Goal: Task Accomplishment & Management: Manage account settings

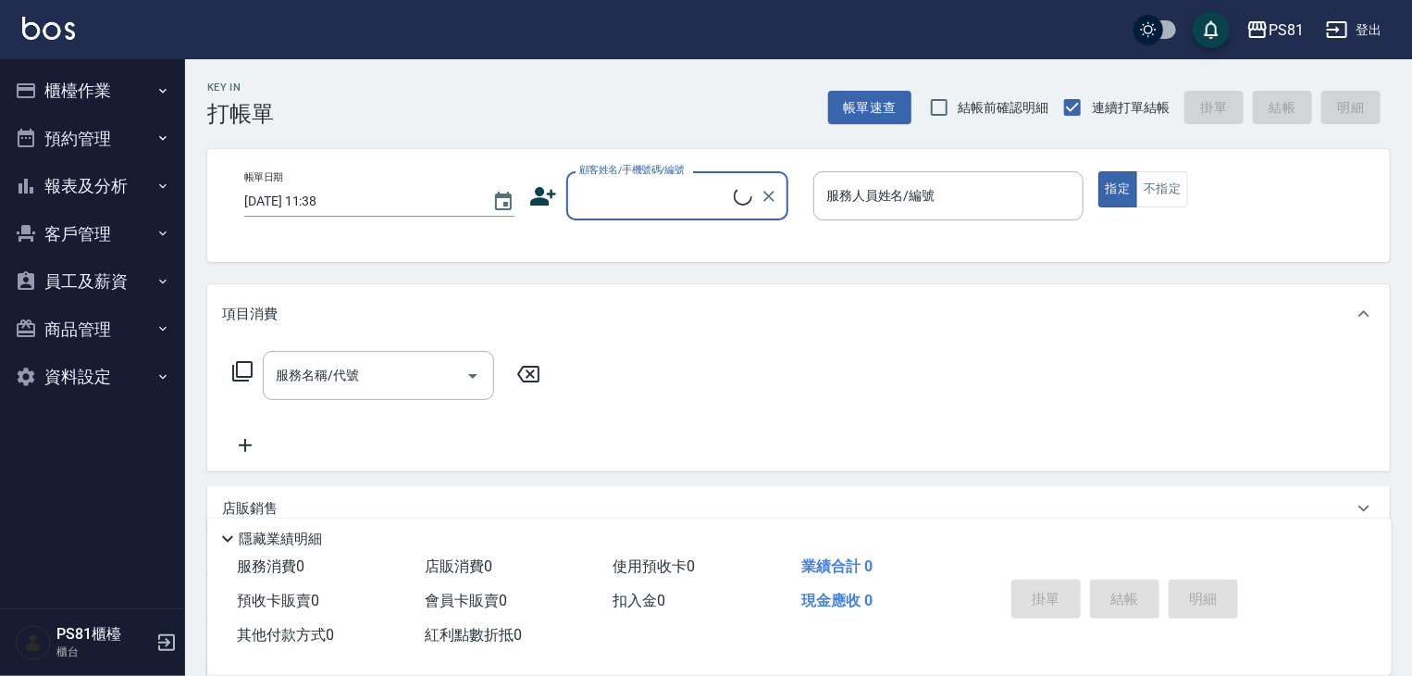
click at [33, 90] on icon "button" at bounding box center [26, 90] width 19 height 15
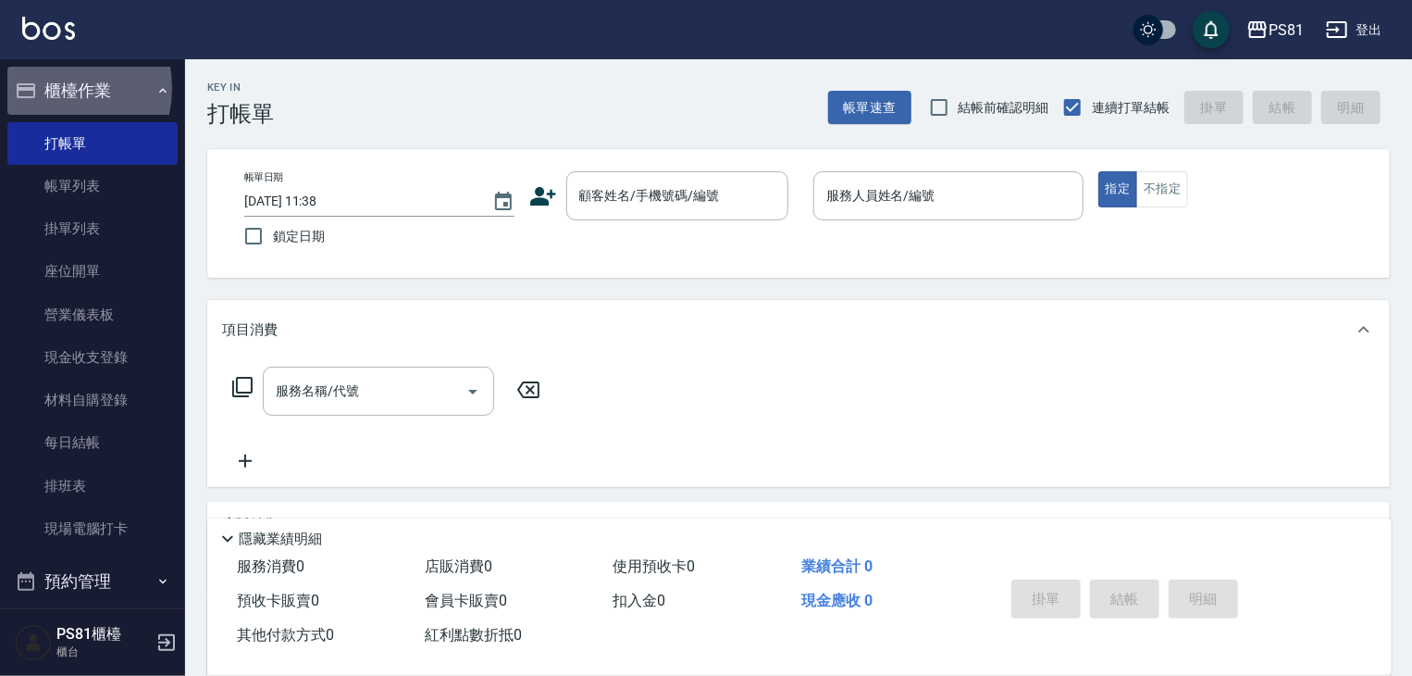
click at [43, 88] on button "櫃檯作業" at bounding box center [92, 91] width 170 height 48
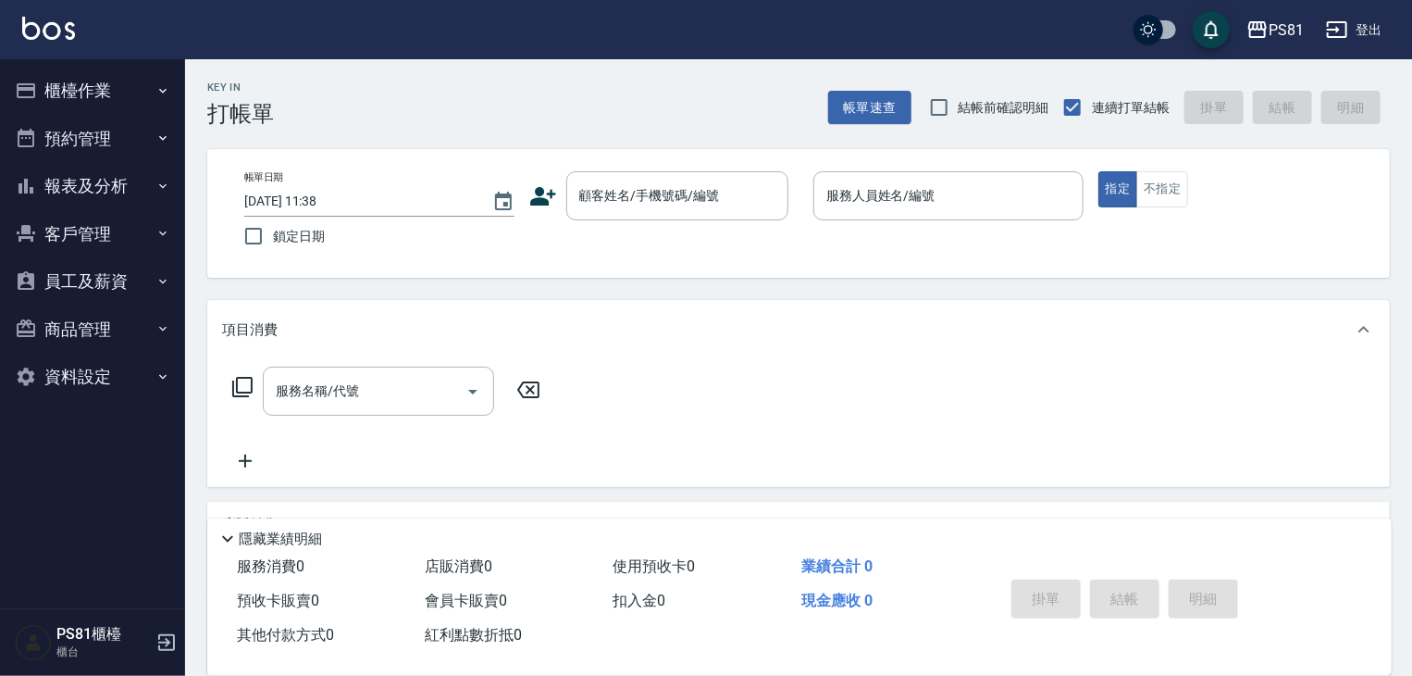
click at [43, 88] on button "櫃檯作業" at bounding box center [92, 91] width 170 height 48
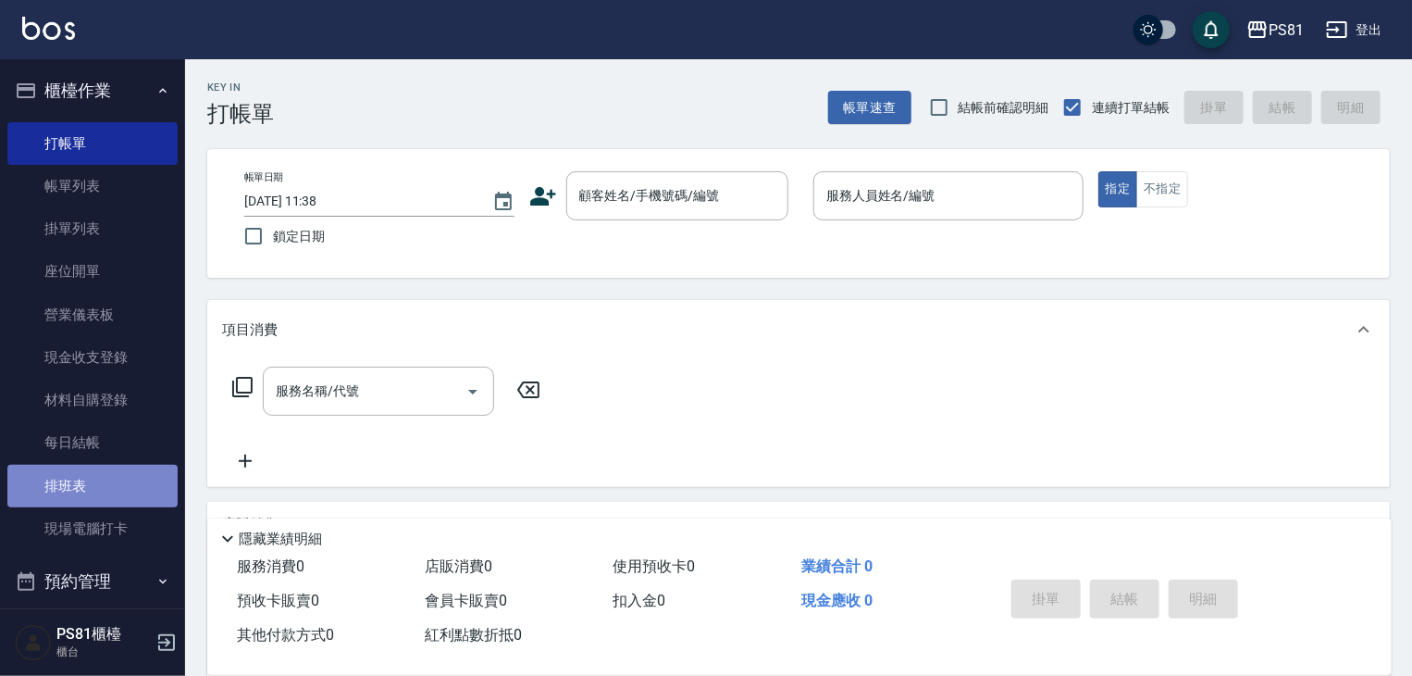
click at [118, 483] on link "排班表" at bounding box center [92, 486] width 170 height 43
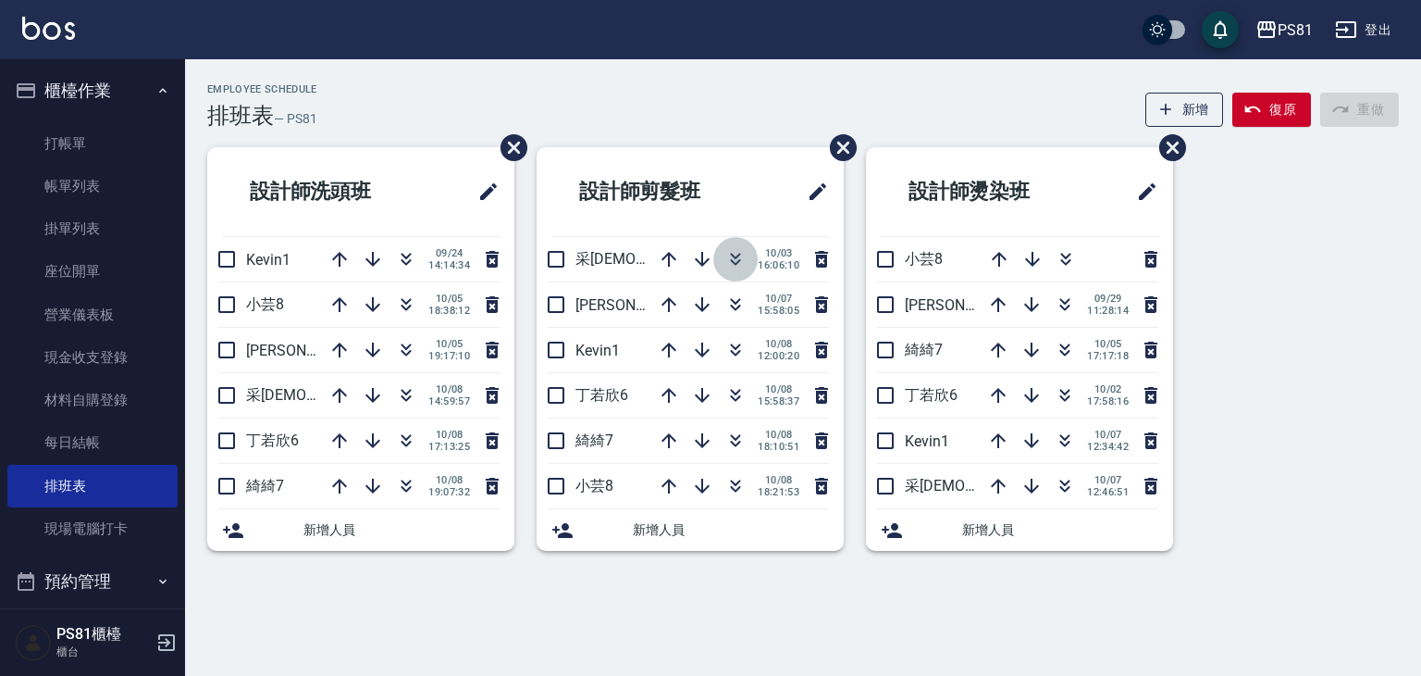
click at [722, 262] on button "button" at bounding box center [735, 259] width 44 height 44
click at [1387, 586] on div "Employee Schedule 排班表 — PS81 新增 復原 重做 設計師洗頭班 Kevin1 [DATE] 14:14:34 小芸8 [DATE] …" at bounding box center [710, 338] width 1421 height 676
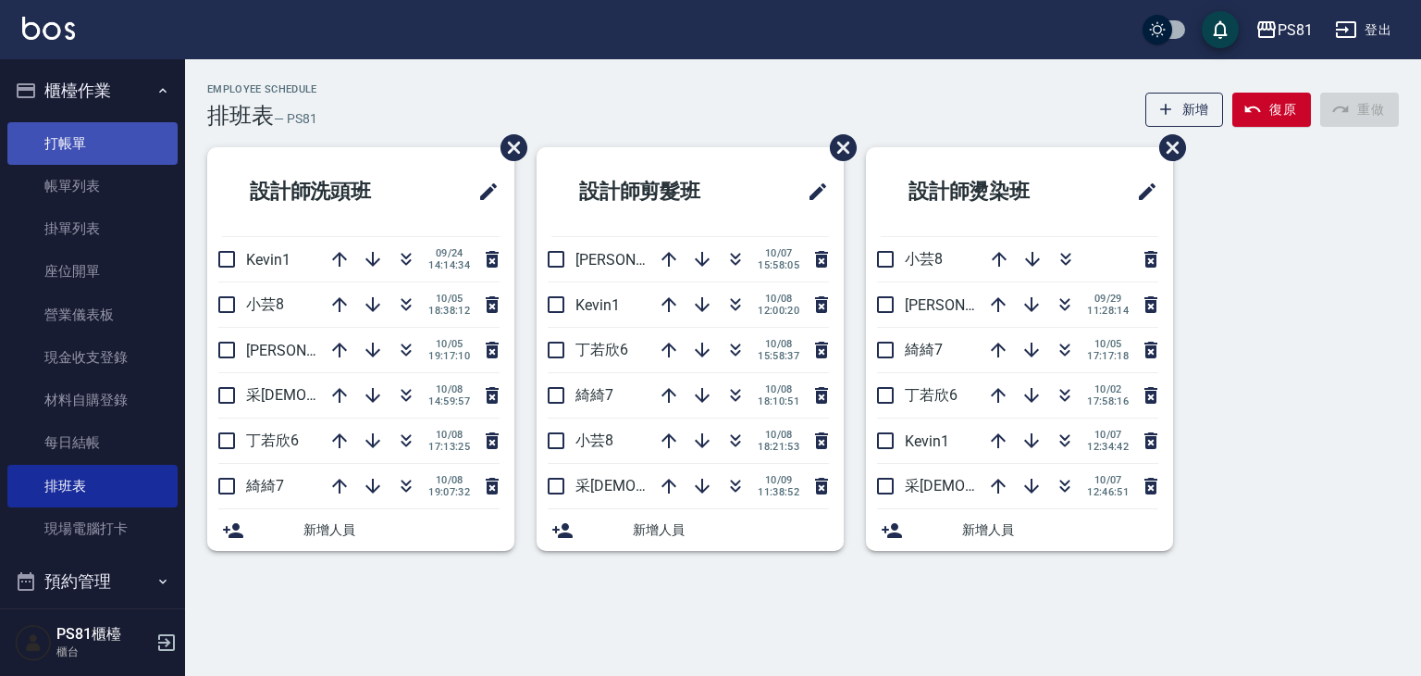
click at [86, 131] on link "打帳單" at bounding box center [92, 143] width 170 height 43
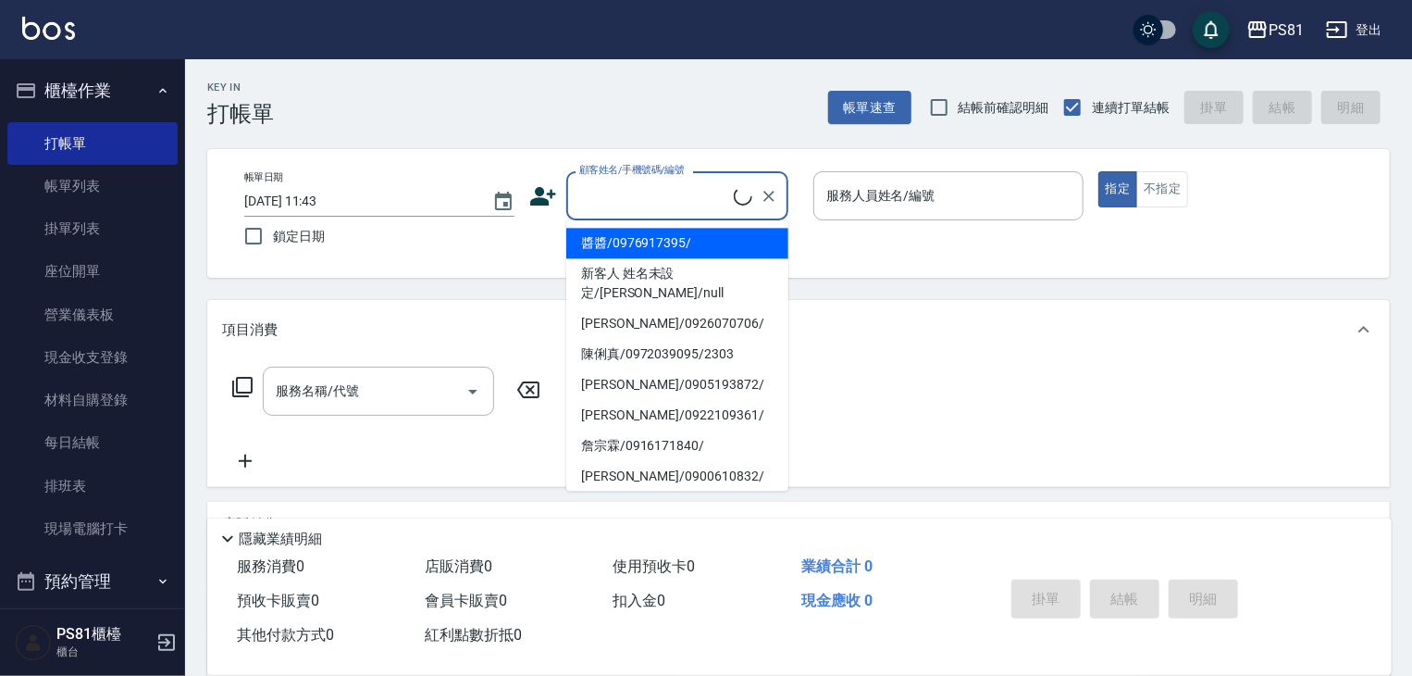
click at [629, 181] on input "顧客姓名/手機號碼/編號" at bounding box center [654, 196] width 159 height 32
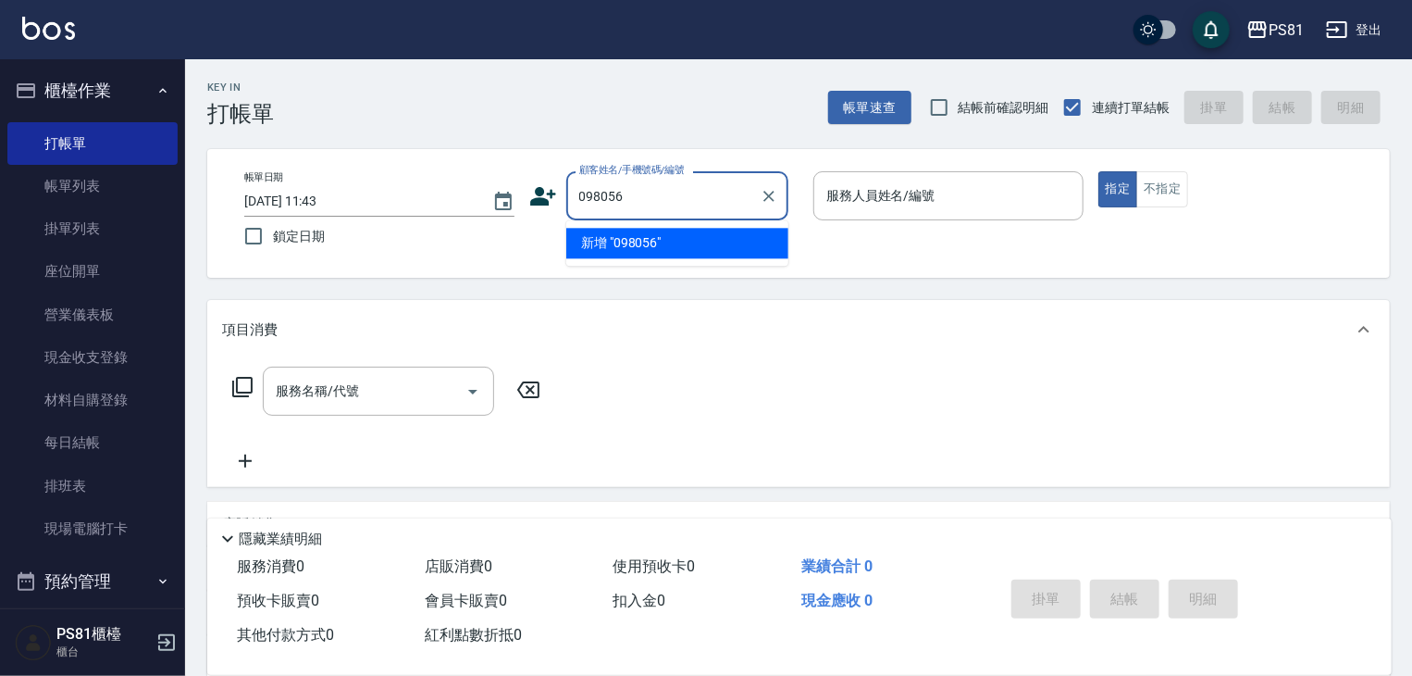
type input "0980569"
click at [770, 198] on icon "Clear" at bounding box center [769, 196] width 19 height 19
click at [722, 105] on div "Key In 打帳單 帳單速查 結帳前確認明細 連續打單結帳 掛單 結帳 明細" at bounding box center [787, 93] width 1205 height 68
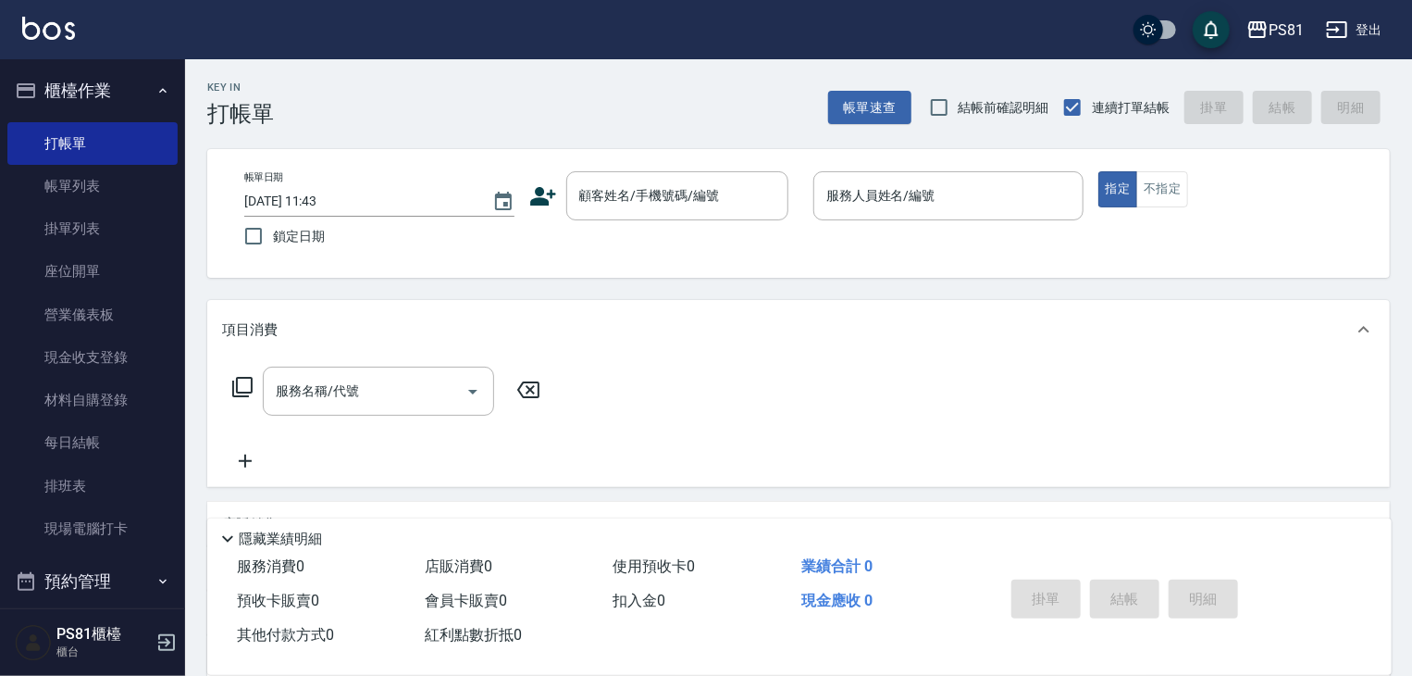
drag, startPoint x: 701, startPoint y: 92, endPoint x: 465, endPoint y: 718, distance: 669.5
click at [691, 165] on div "帳單日期 [DATE] 11:43 鎖定日期 顧客姓名/手機號碼/編號 顧客姓名/手機號碼/編號 服務人員姓名/編號 服務人員姓名/編號 指定 不指定" at bounding box center [798, 213] width 1183 height 129
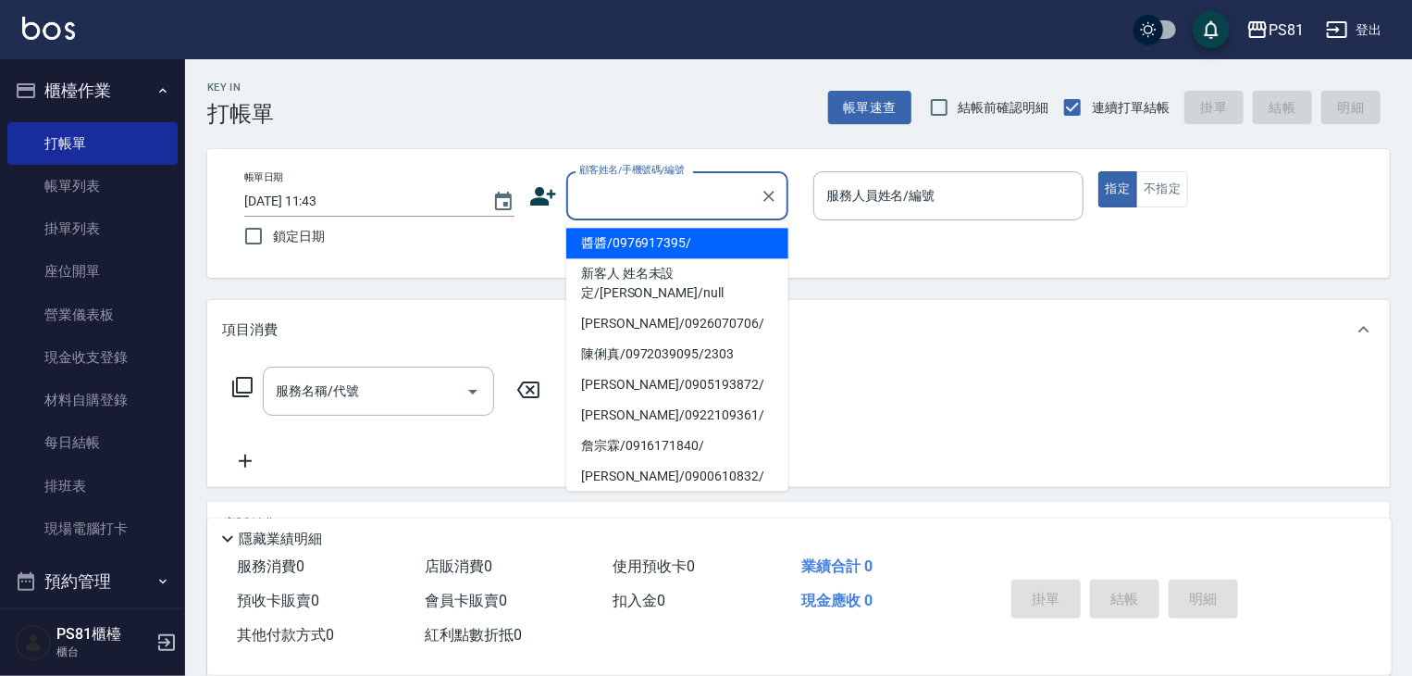
click at [689, 186] on input "顧客姓名/手機號碼/編號" at bounding box center [664, 196] width 178 height 32
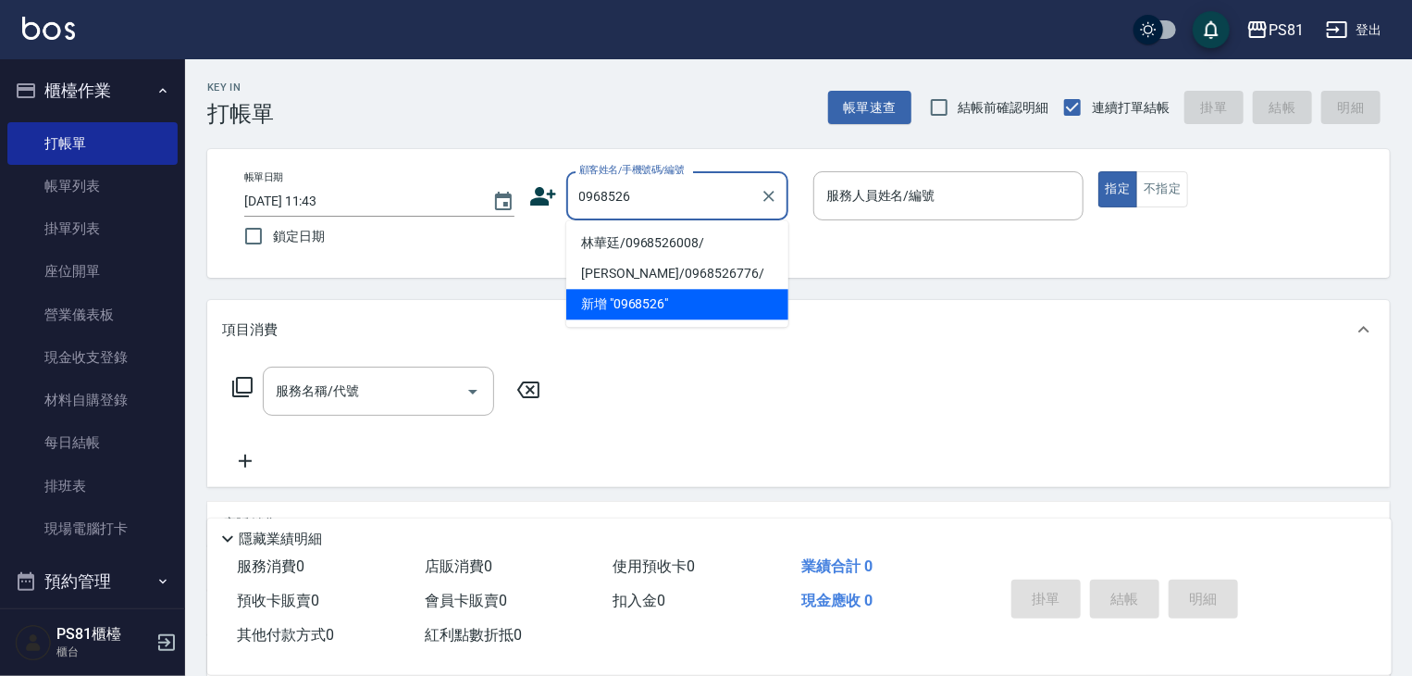
click at [655, 233] on li "林華廷/0968526008/" at bounding box center [677, 243] width 222 height 31
type input "林華廷/0968526008/"
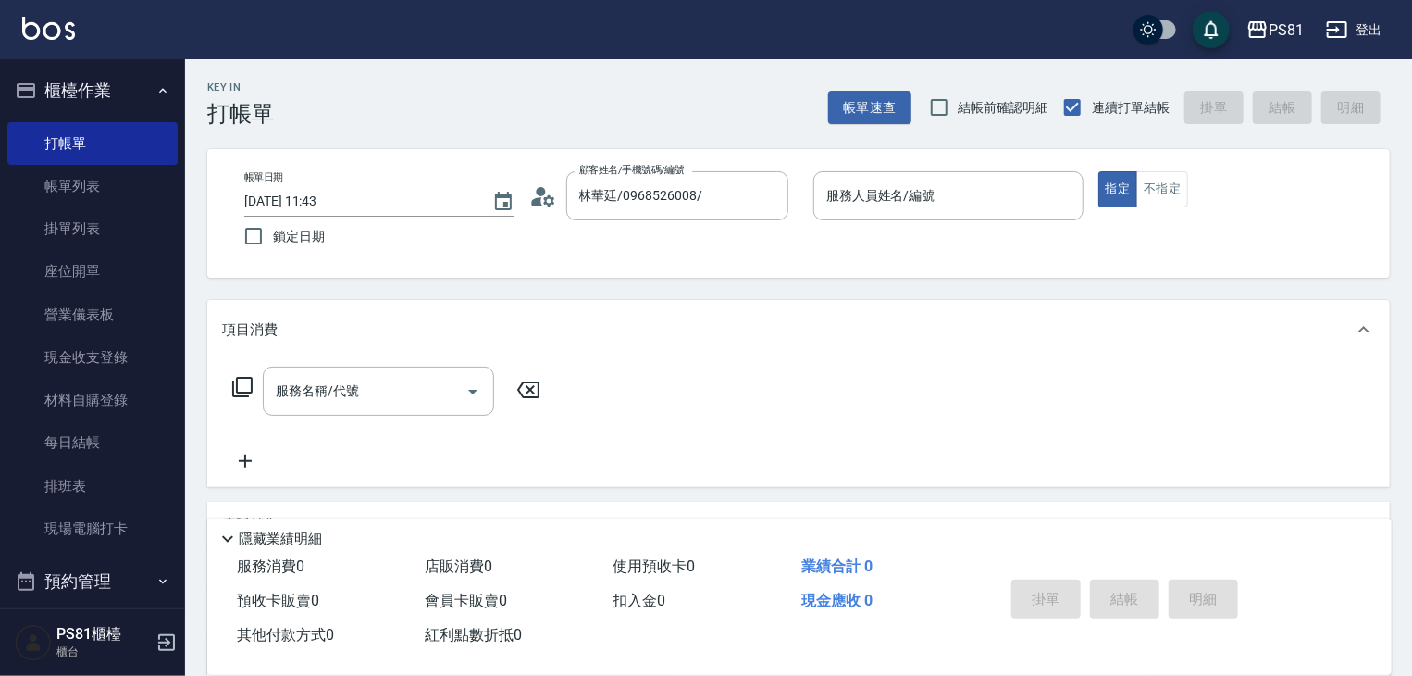
click at [536, 199] on icon at bounding box center [536, 201] width 11 height 8
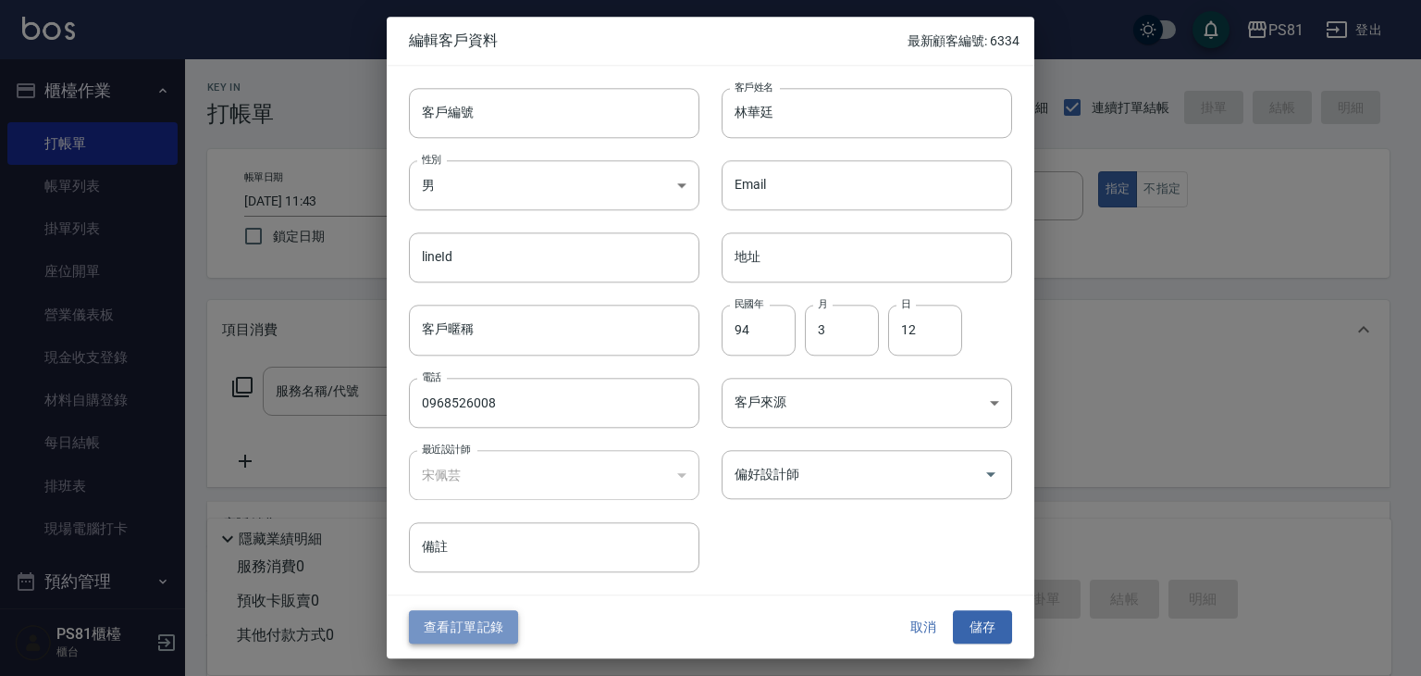
click at [456, 619] on button "查看訂單記錄" at bounding box center [463, 627] width 109 height 34
